Goal: Transaction & Acquisition: Book appointment/travel/reservation

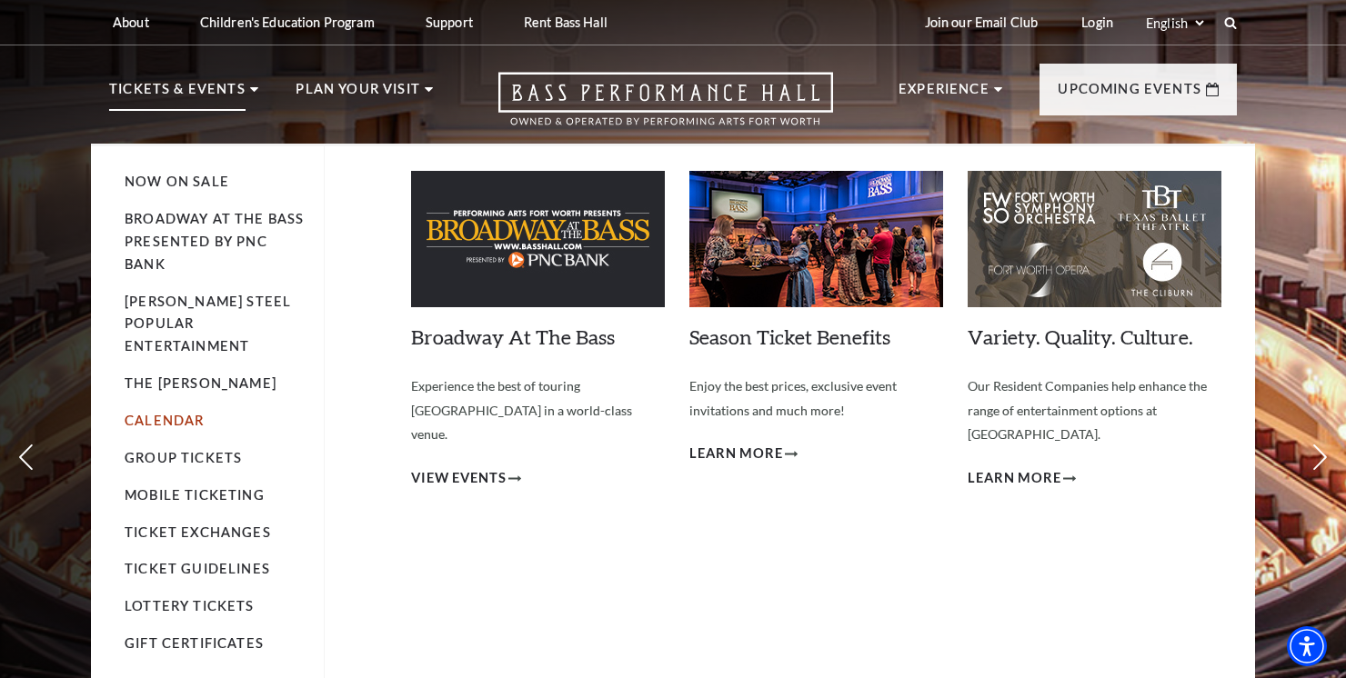
click at [157, 413] on link "Calendar" at bounding box center [164, 420] width 79 height 15
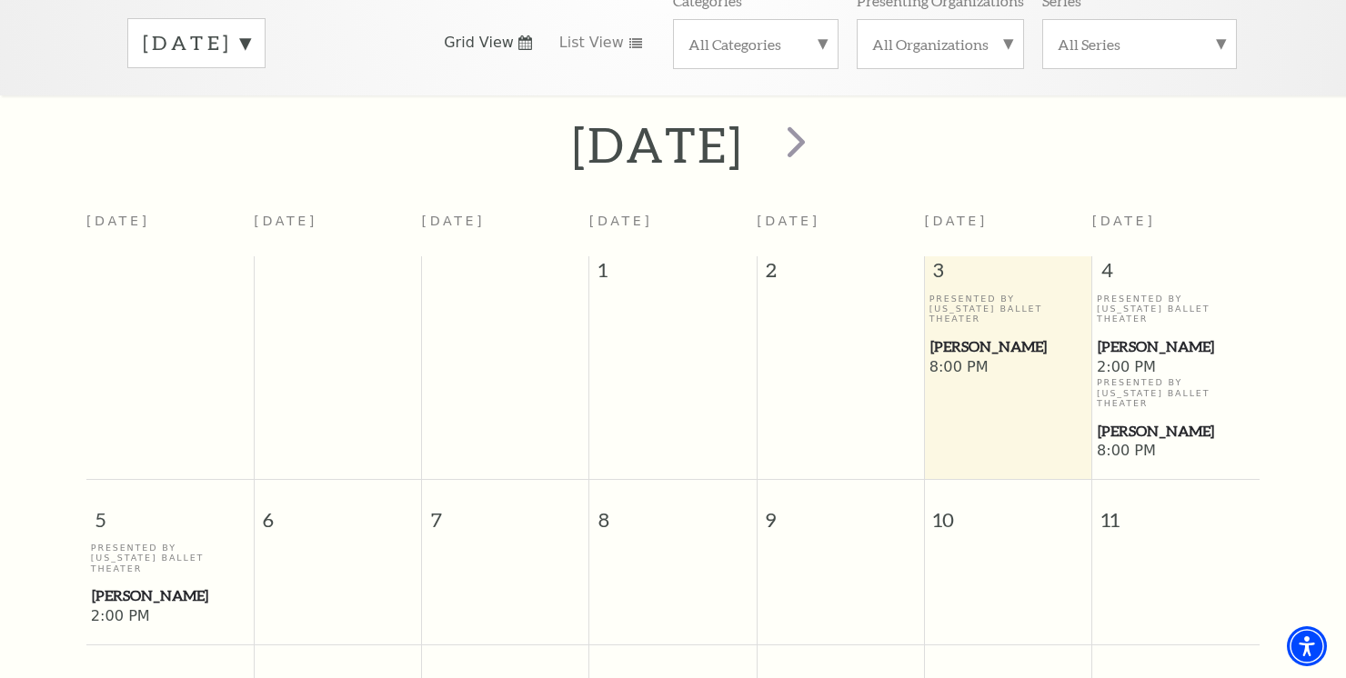
scroll to position [305, 0]
click at [957, 333] on span "[PERSON_NAME]" at bounding box center [1008, 344] width 156 height 23
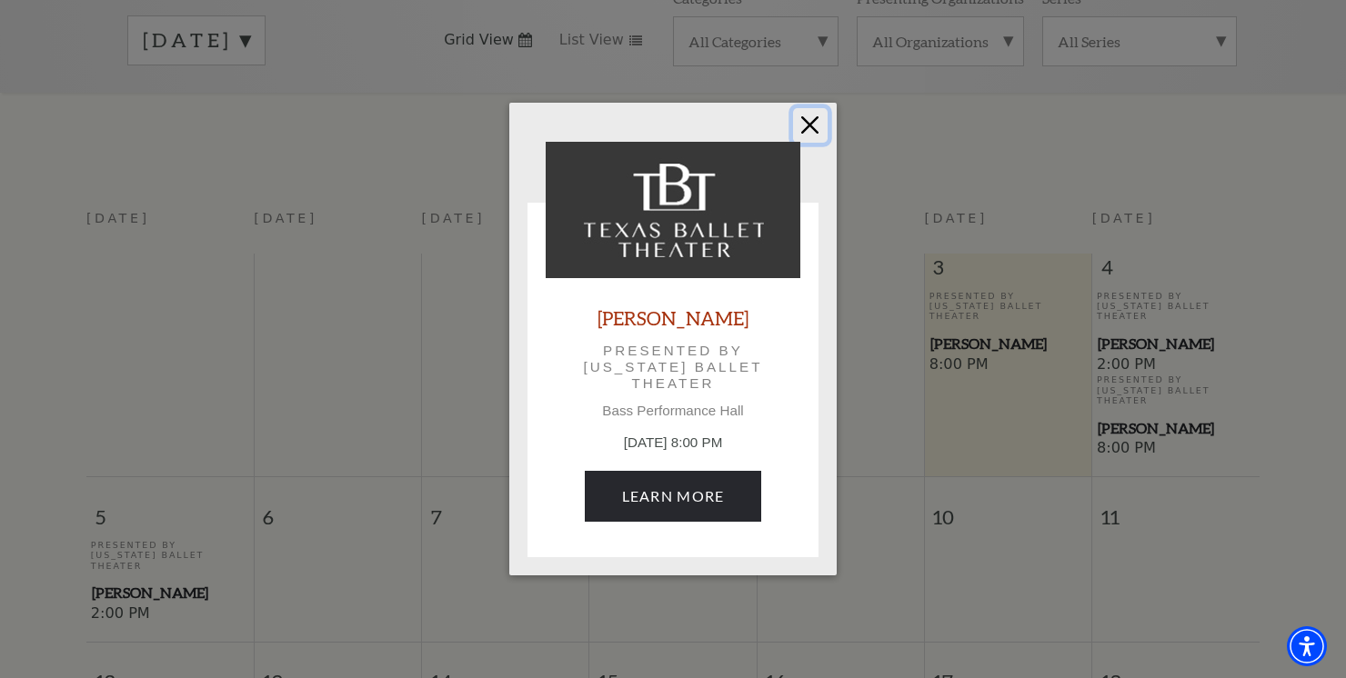
click at [809, 122] on button "Close" at bounding box center [810, 125] width 35 height 35
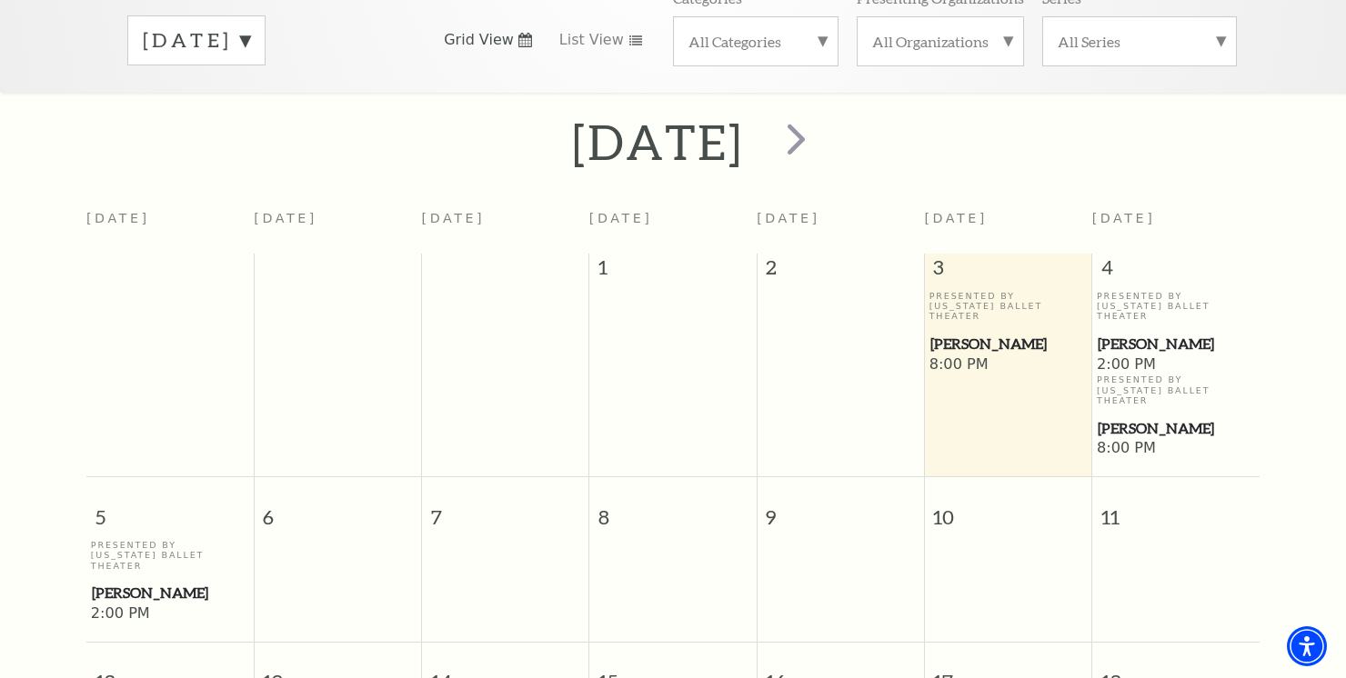
click at [954, 333] on span "[PERSON_NAME]" at bounding box center [1008, 344] width 156 height 23
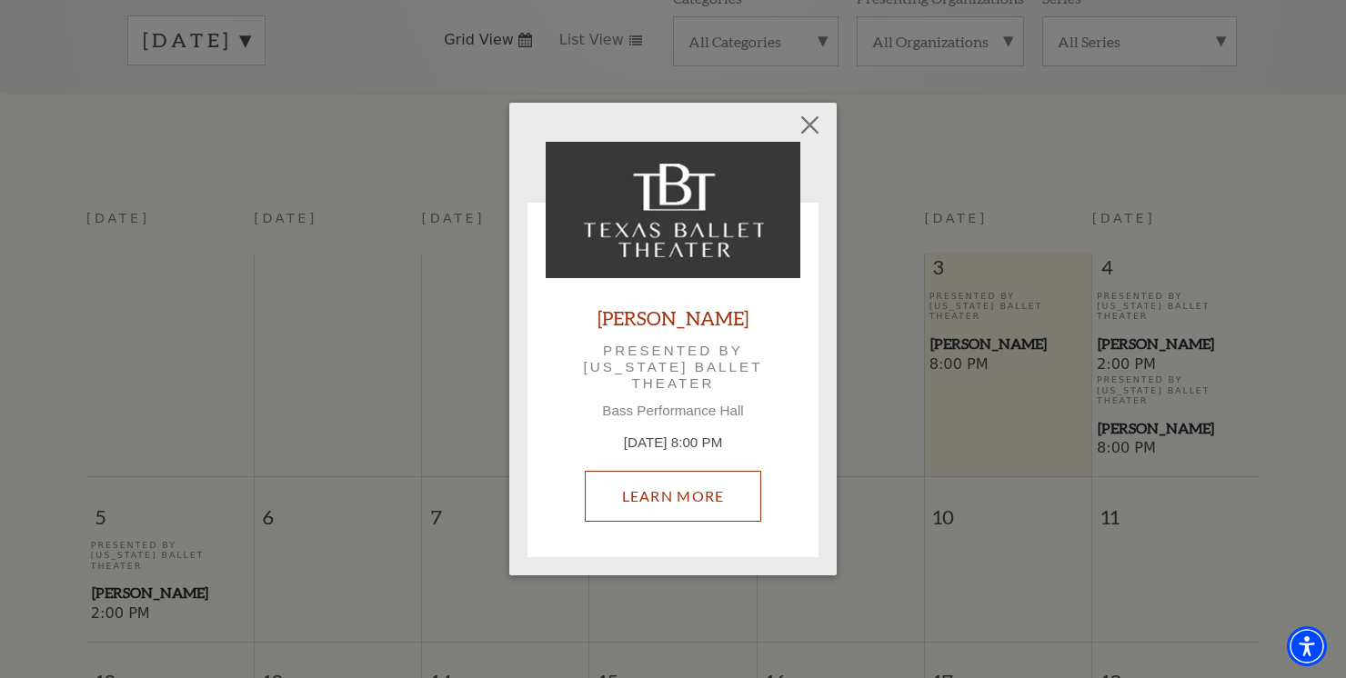
click at [673, 490] on link "Learn More" at bounding box center [673, 496] width 177 height 51
